Goal: Task Accomplishment & Management: Complete application form

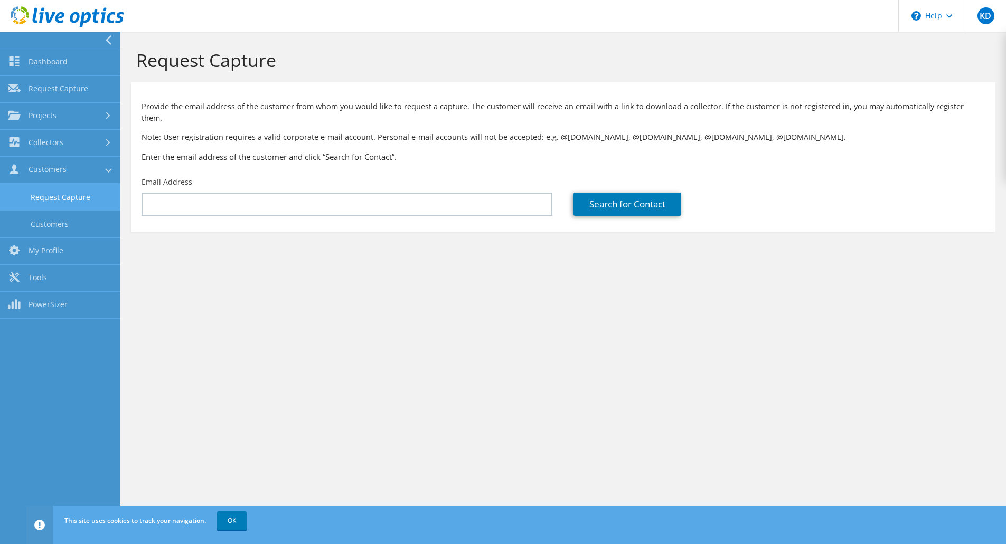
click at [77, 201] on link "Request Capture" at bounding box center [60, 197] width 120 height 27
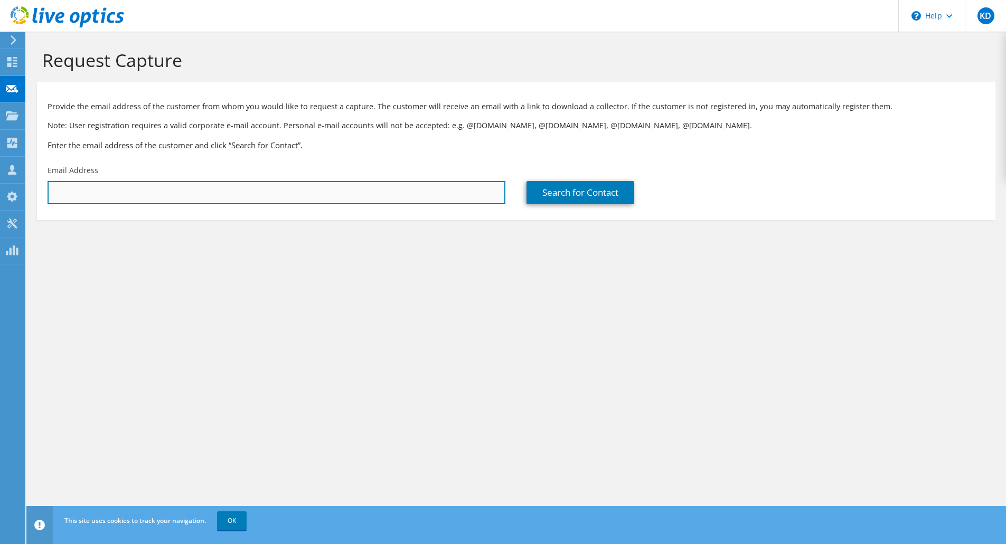
click at [230, 197] on input "text" at bounding box center [277, 192] width 458 height 23
paste input "Trip Report - [DATE] - IMO - QBR Customer IAE Topic IMO [PERSON_NAME] QBR Summa…"
type input "Trip Report - [DATE] - IMO - QBR Customer IAE Topic IMO [PERSON_NAME] QBR Summa…"
paste input "[EMAIL_ADDRESS][PERSON_NAME][DOMAIN_NAME]"
type input "[EMAIL_ADDRESS][PERSON_NAME][DOMAIN_NAME]"
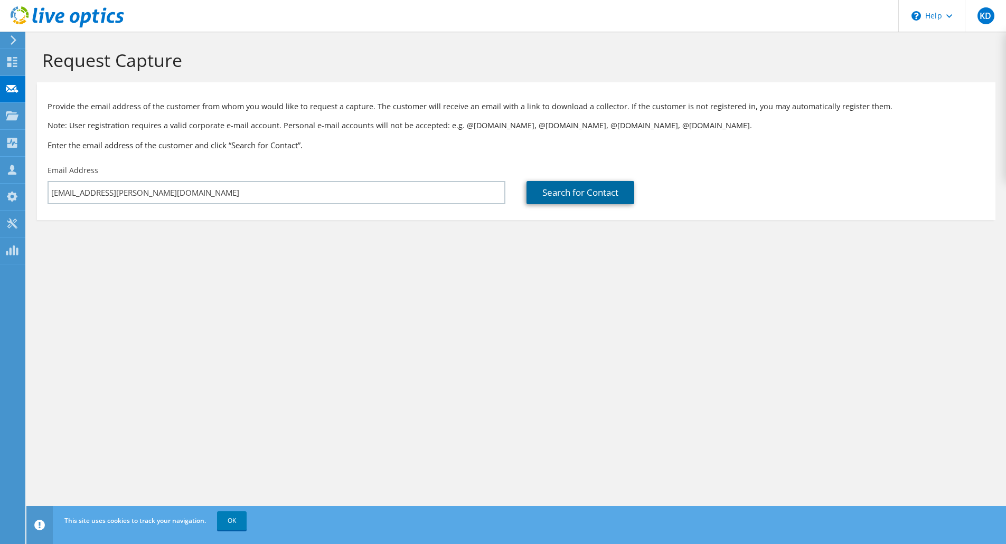
click at [613, 187] on link "Search for Contact" at bounding box center [580, 192] width 108 height 23
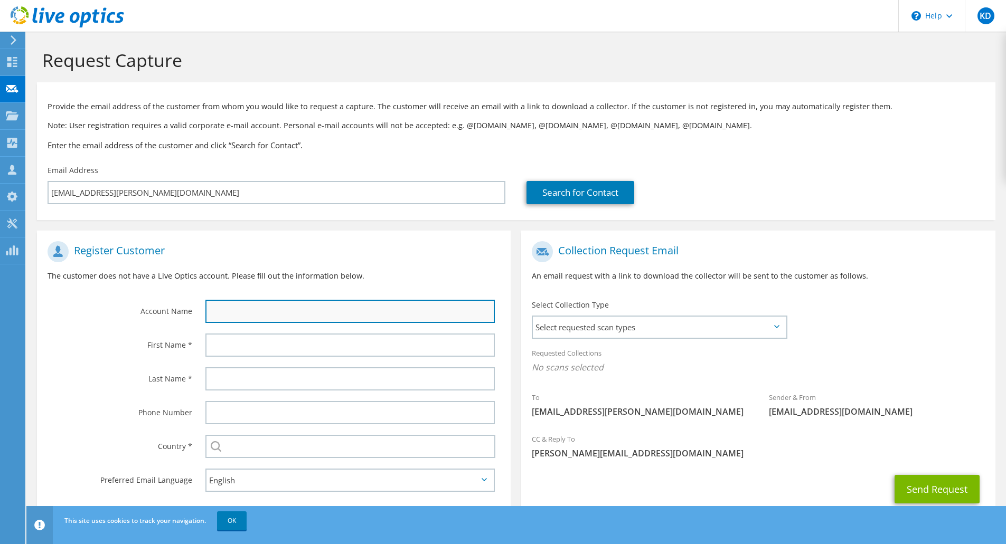
click at [376, 304] on input "text" at bounding box center [349, 311] width 289 height 23
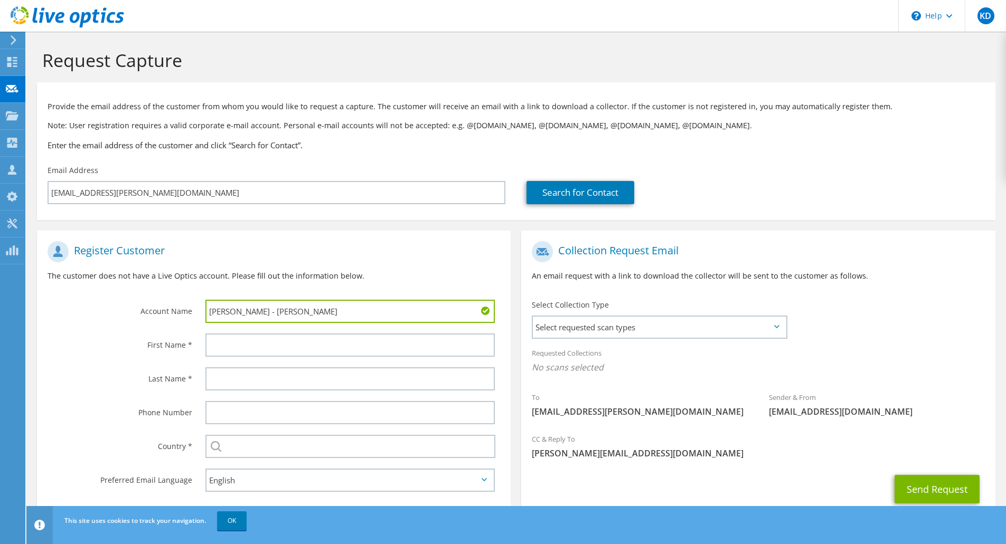
type input "[PERSON_NAME] - [PERSON_NAME]"
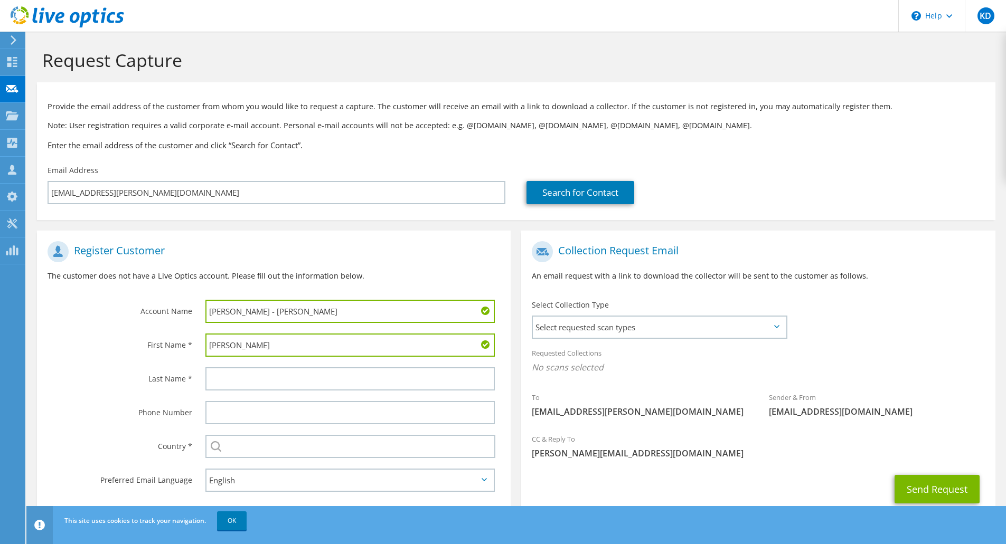
type input "[PERSON_NAME]"
type input "D"
type input "Trumpeter"
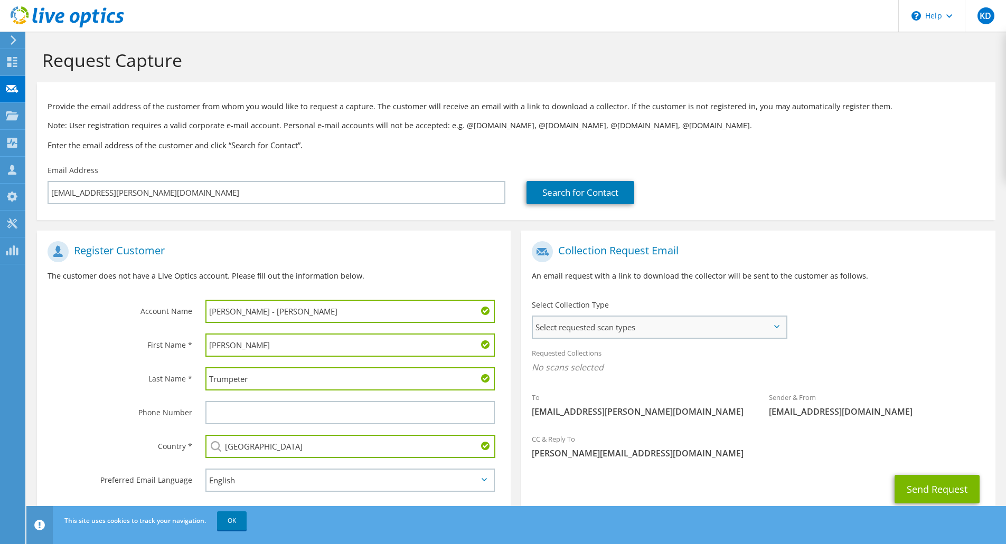
type input "[GEOGRAPHIC_DATA]"
click at [731, 325] on span "Select requested scan types" at bounding box center [659, 327] width 253 height 21
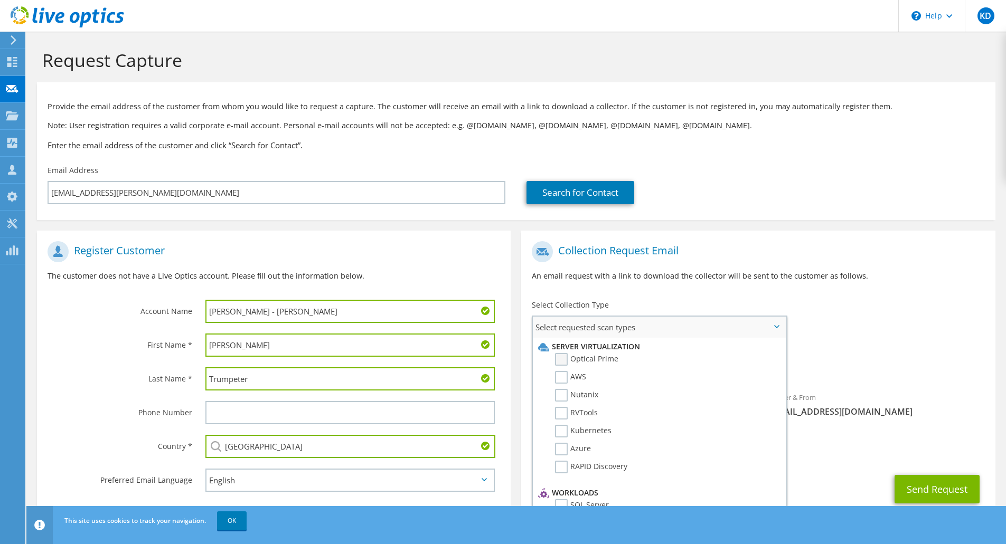
click at [557, 357] on label "Optical Prime" at bounding box center [586, 359] width 63 height 13
click at [0, 0] on input "Optical Prime" at bounding box center [0, 0] width 0 height 0
click at [915, 323] on div "To [EMAIL_ADDRESS][PERSON_NAME][DOMAIN_NAME] Sender & From [EMAIL_ADDRESS][DOMA…" at bounding box center [758, 333] width 474 height 195
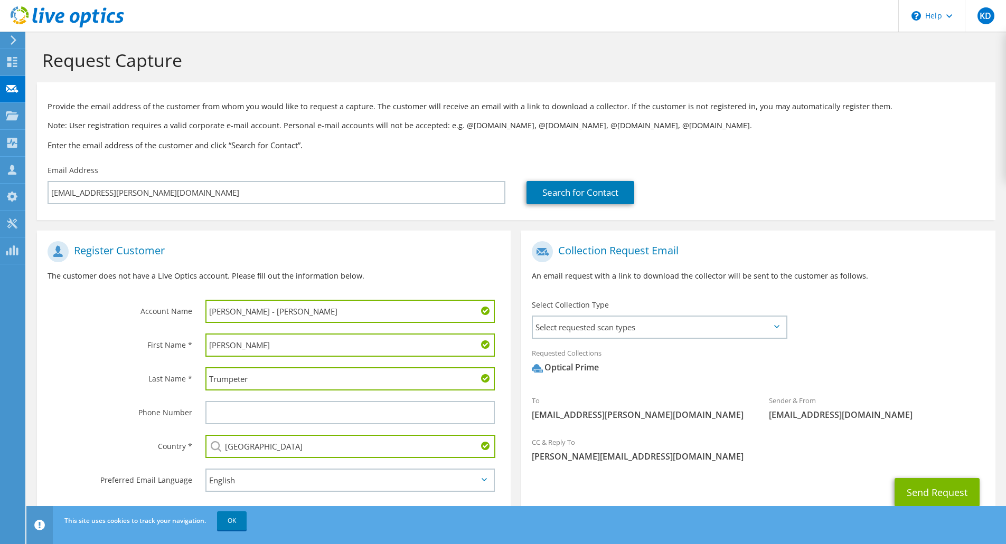
scroll to position [36, 0]
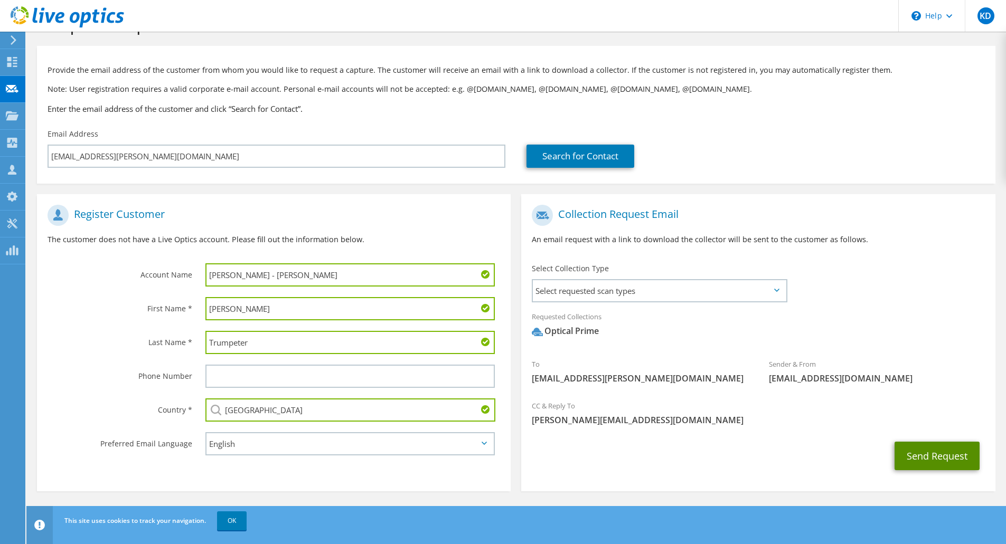
click at [912, 457] on button "Send Request" at bounding box center [936, 456] width 85 height 29
